Goal: Complete application form

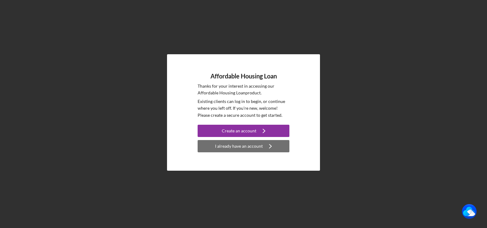
click at [240, 146] on div "I already have an account" at bounding box center [239, 146] width 48 height 12
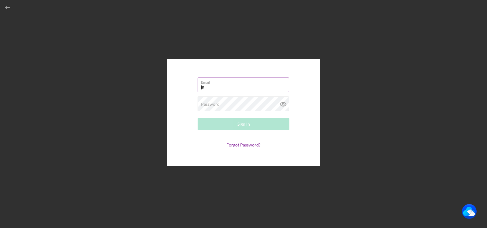
type input "[PERSON_NAME][EMAIL_ADDRESS][DOMAIN_NAME]"
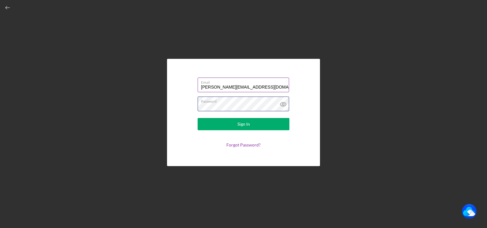
click at [198, 118] on button "Sign In" at bounding box center [244, 124] width 92 height 12
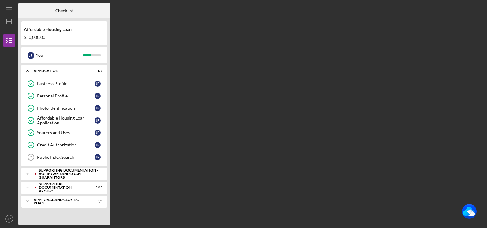
click at [64, 173] on div "Supporting Documentation - Borrower and Loan Guarantors" at bounding box center [69, 173] width 61 height 11
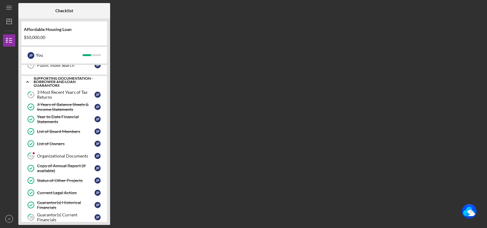
scroll to position [152, 0]
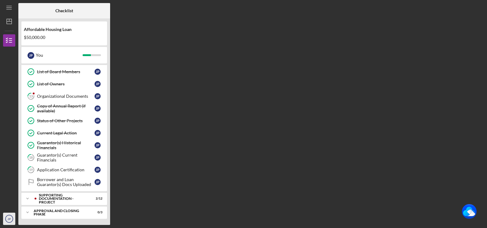
click at [10, 219] on text "JP" at bounding box center [8, 218] width 3 height 3
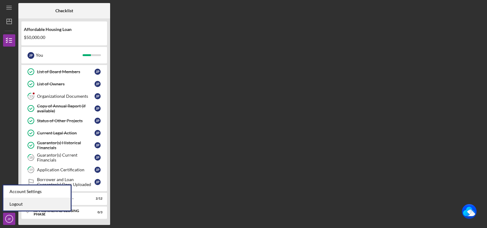
click at [19, 205] on link "Logout" at bounding box center [36, 204] width 67 height 13
